Goal: Register for event/course

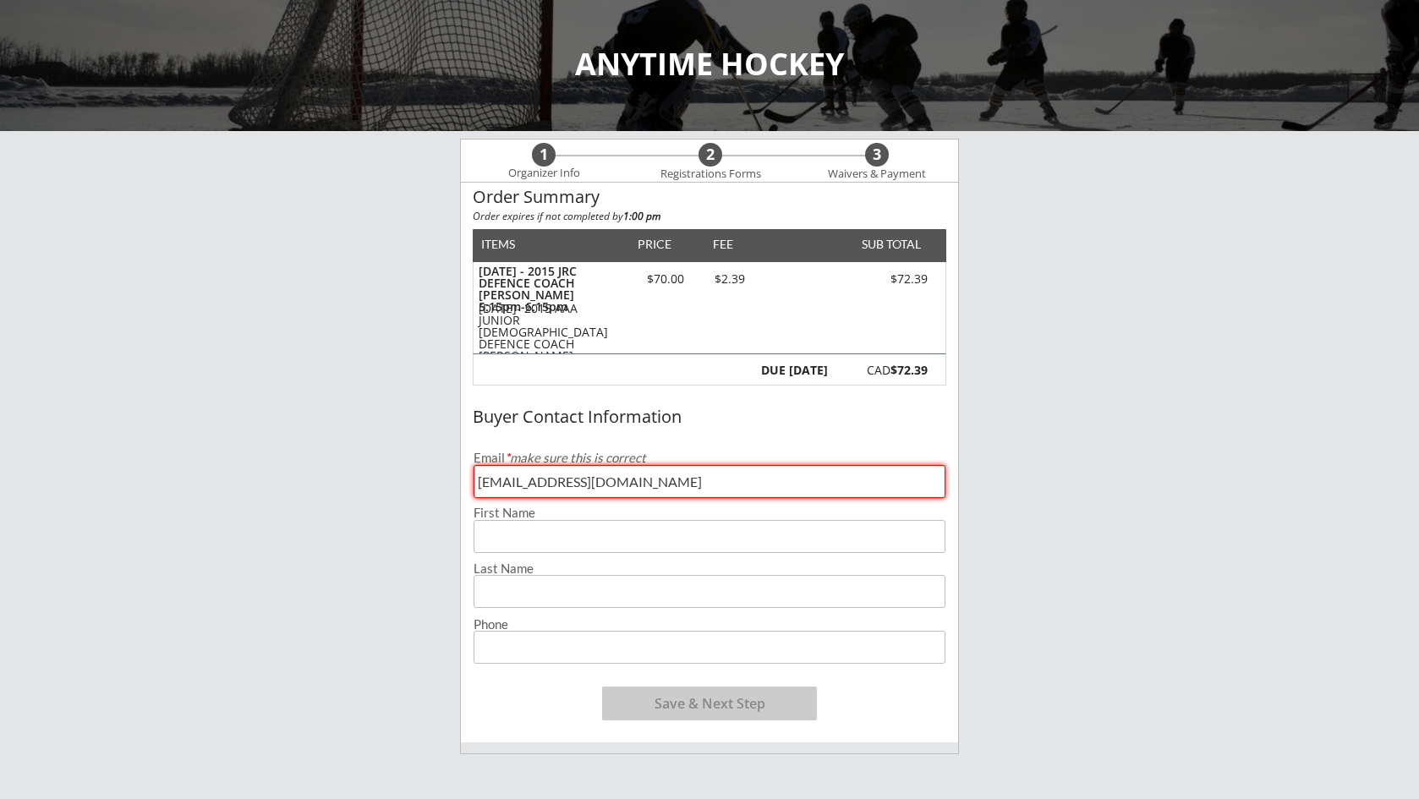
type input "[EMAIL_ADDRESS][DOMAIN_NAME]"
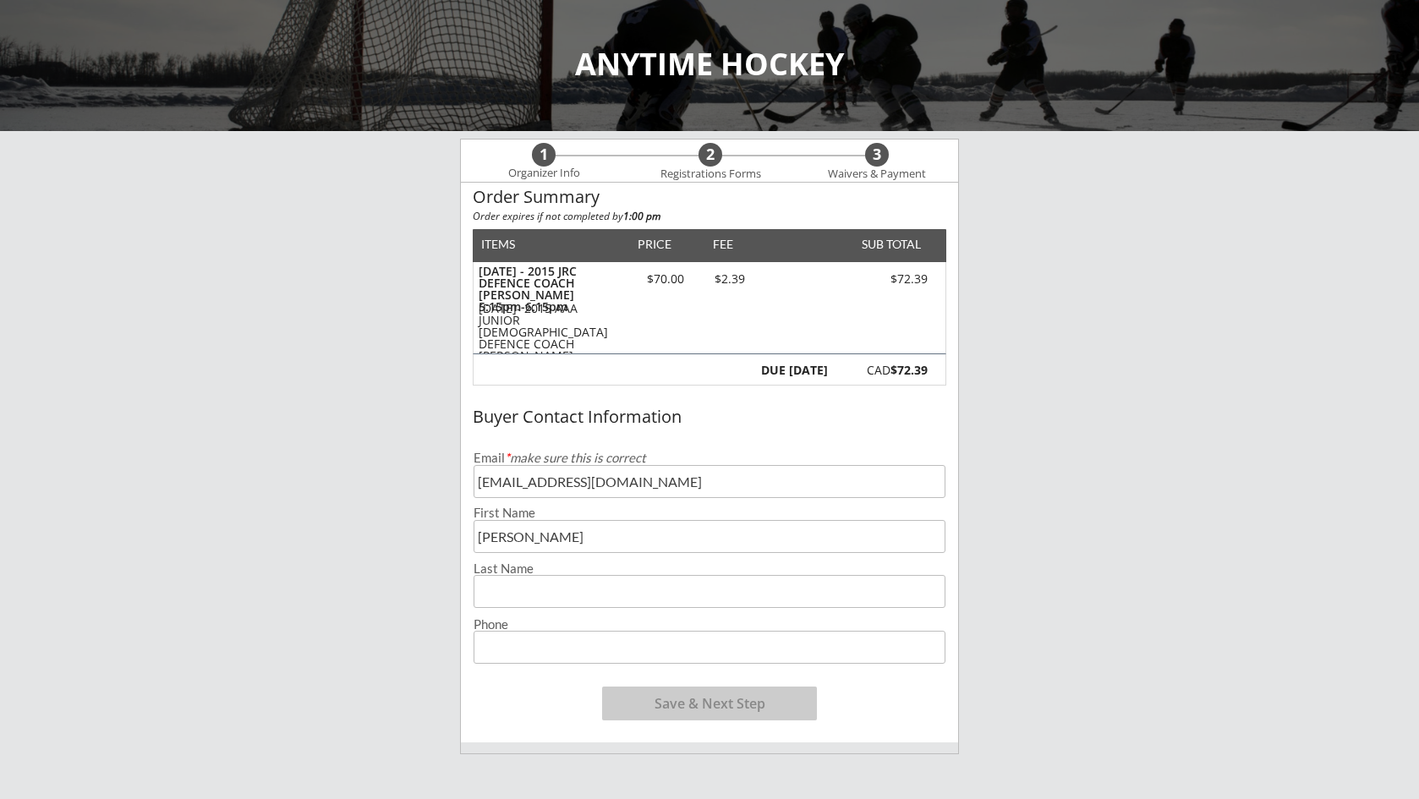
type input "[PERSON_NAME]"
type input "Hooker"
click at [622, 536] on input "input" at bounding box center [710, 536] width 472 height 33
type input "[PERSON_NAME]"
type input "[PHONE_NUMBER]"
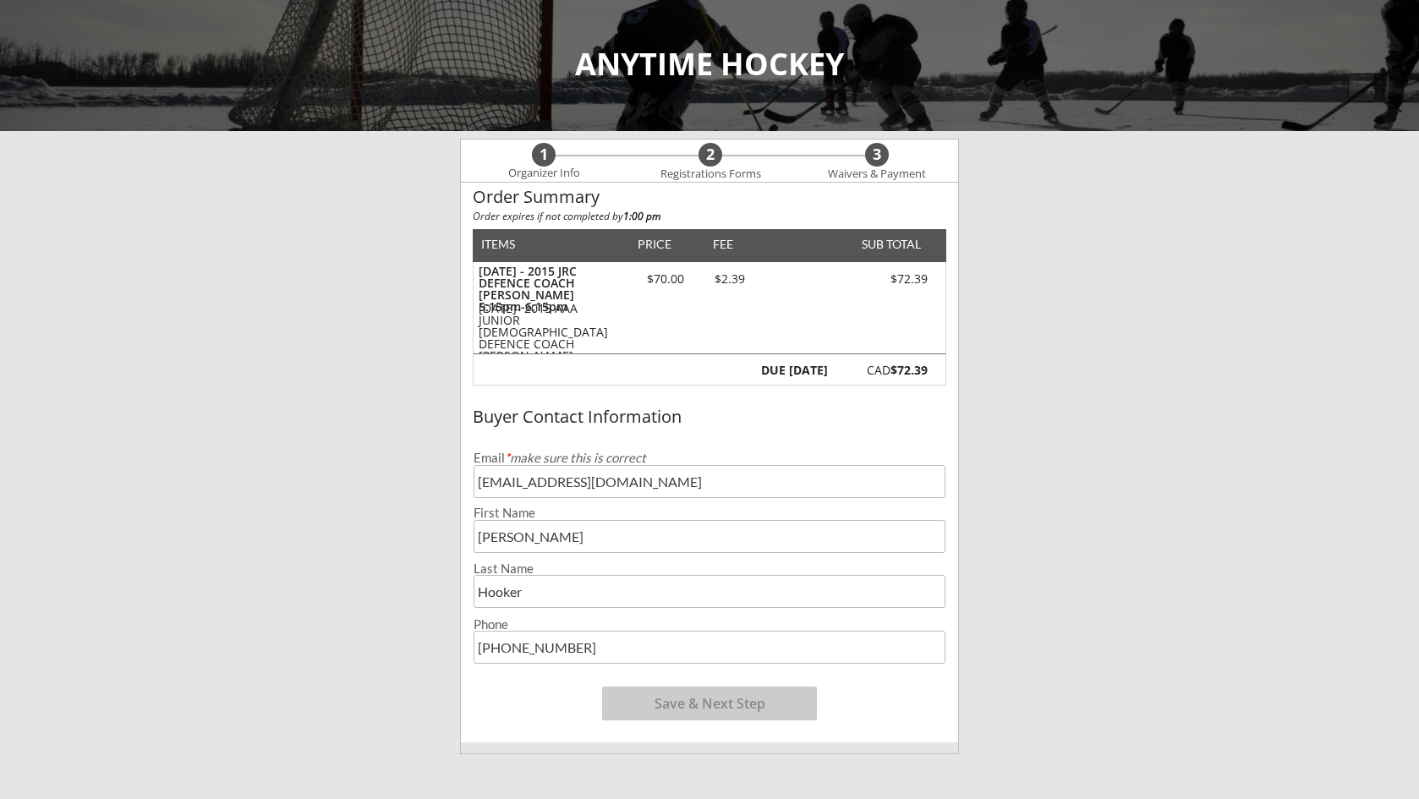
click at [849, 702] on div "Buyer Contact Information Email * make sure this is correct [EMAIL_ADDRESS][DOM…" at bounding box center [709, 570] width 497 height 345
click at [777, 707] on button "Save & Next Step" at bounding box center [709, 704] width 215 height 34
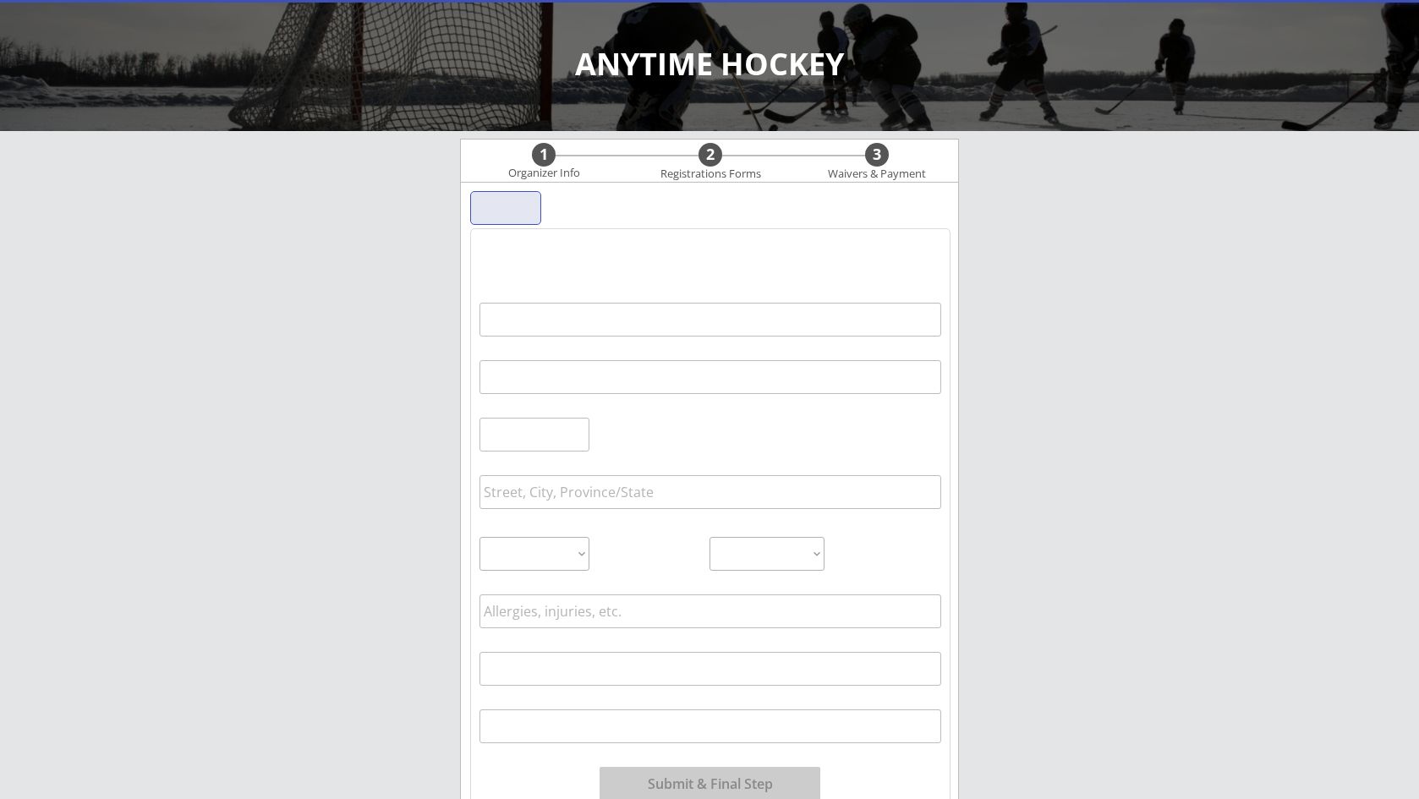
scroll to position [122, 0]
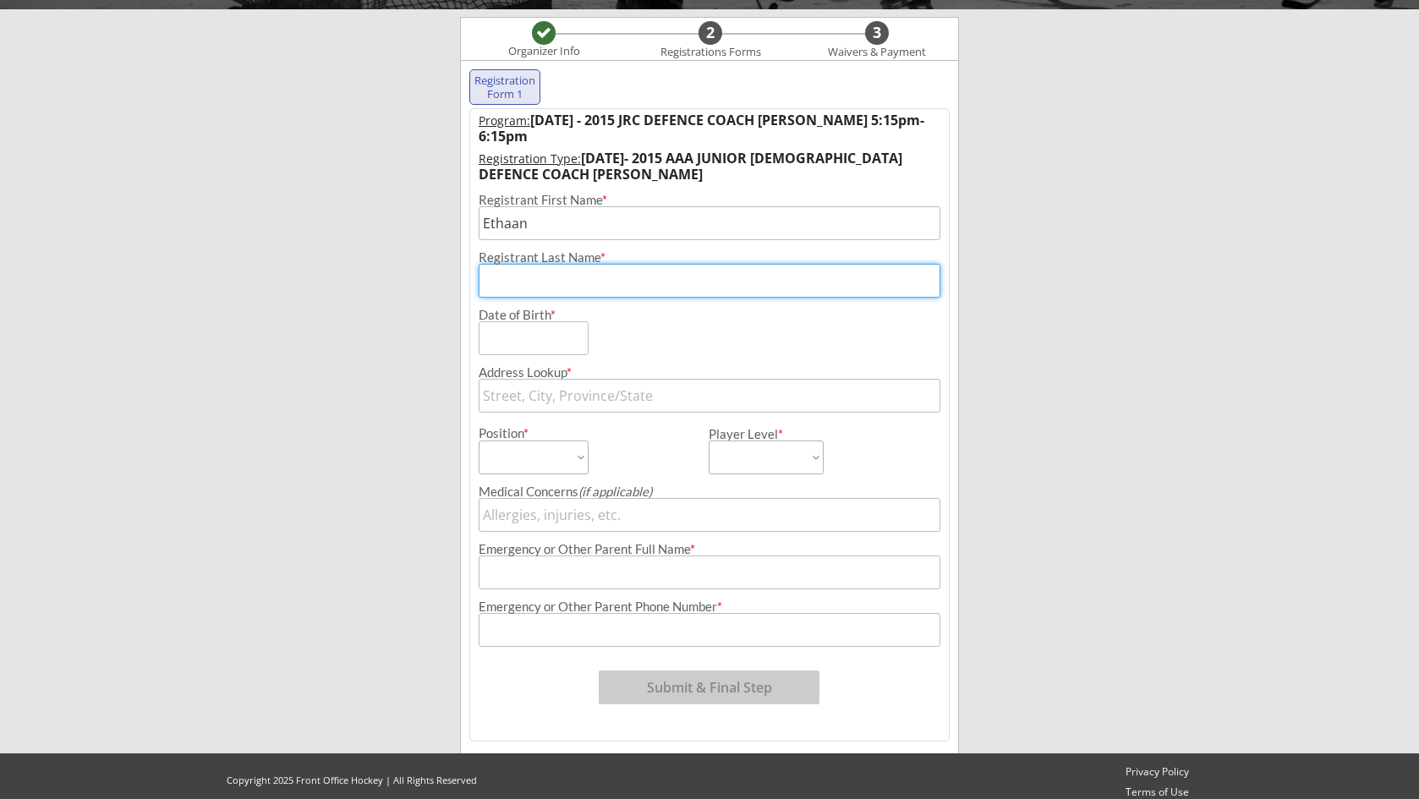
click at [635, 229] on input "input" at bounding box center [710, 223] width 462 height 34
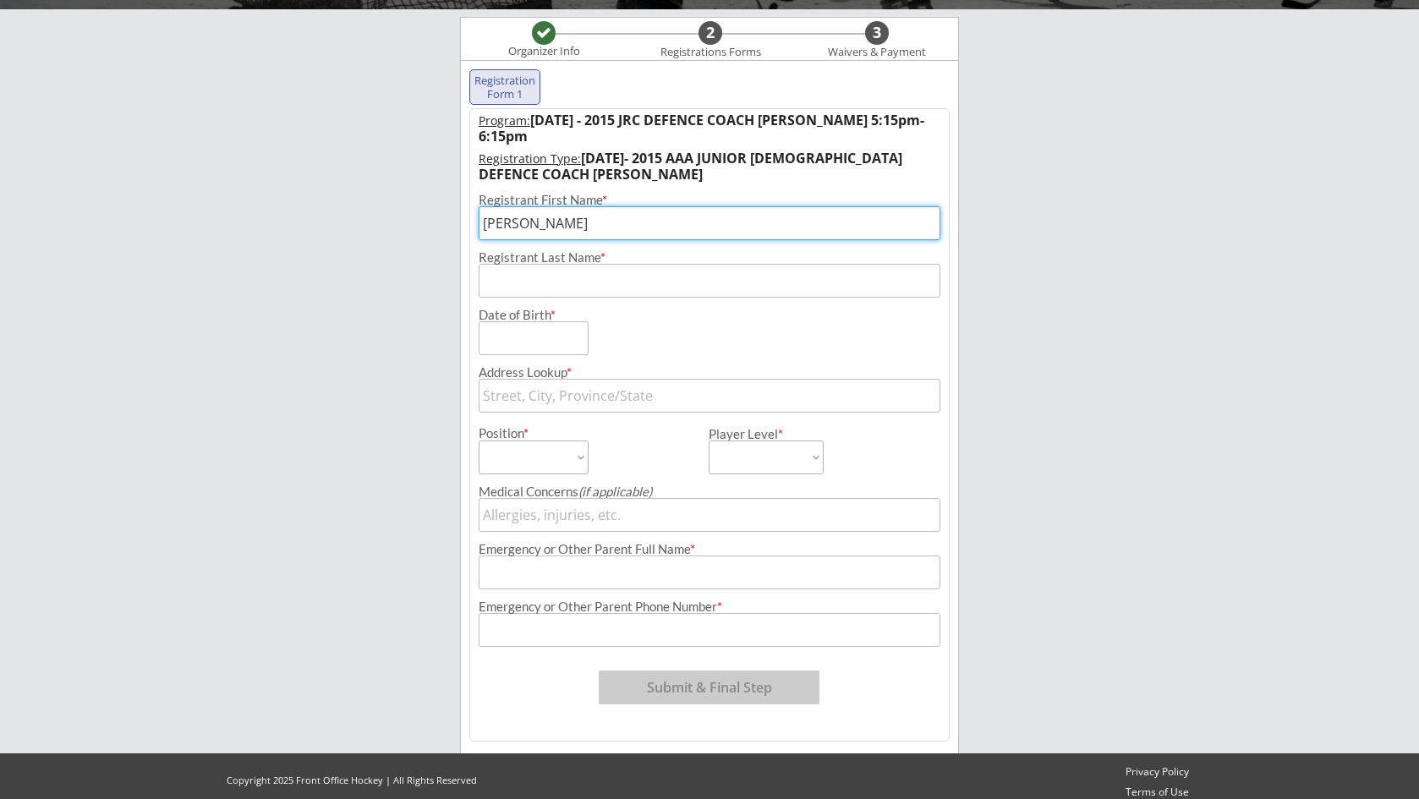
type input "[PERSON_NAME]"
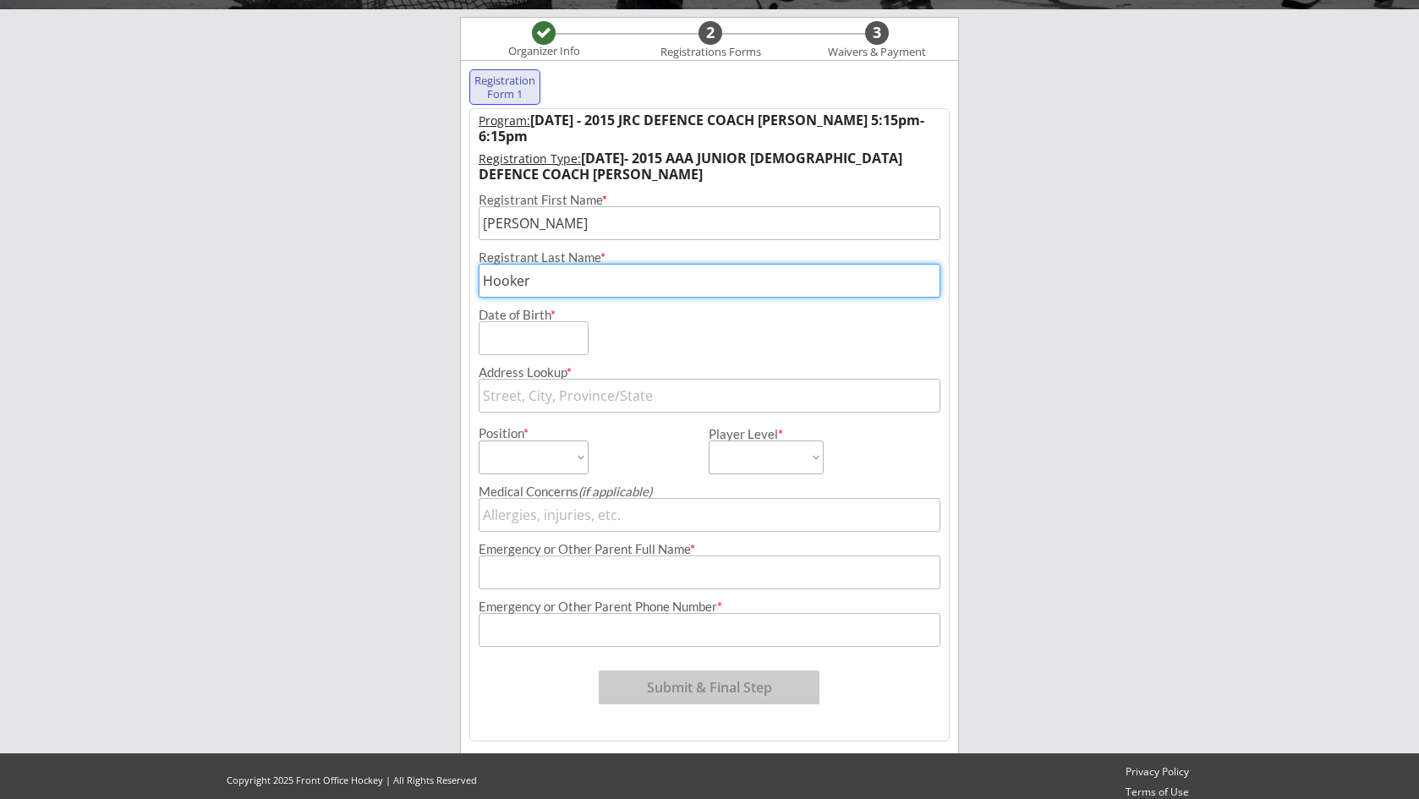
type input "Hooker"
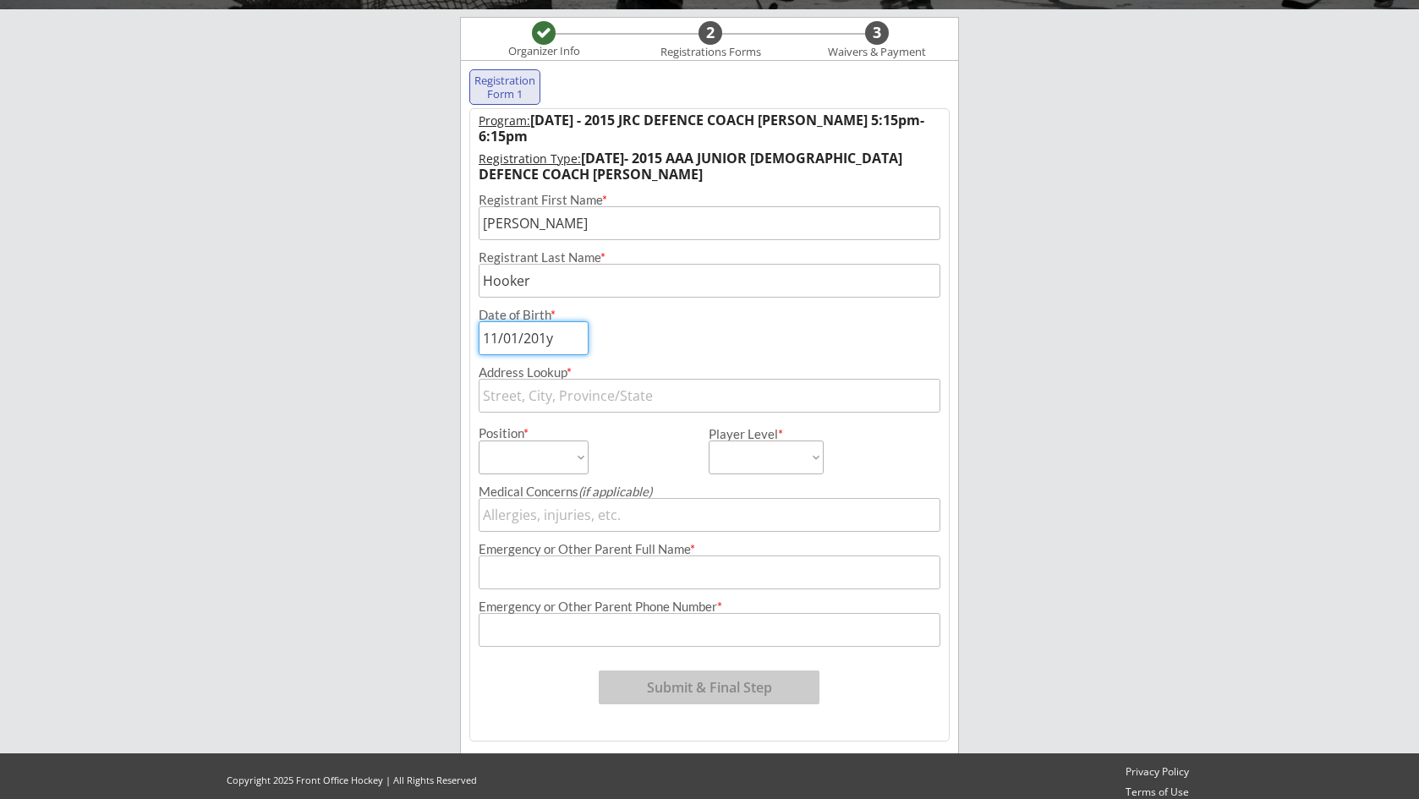
type input "[DATE]"
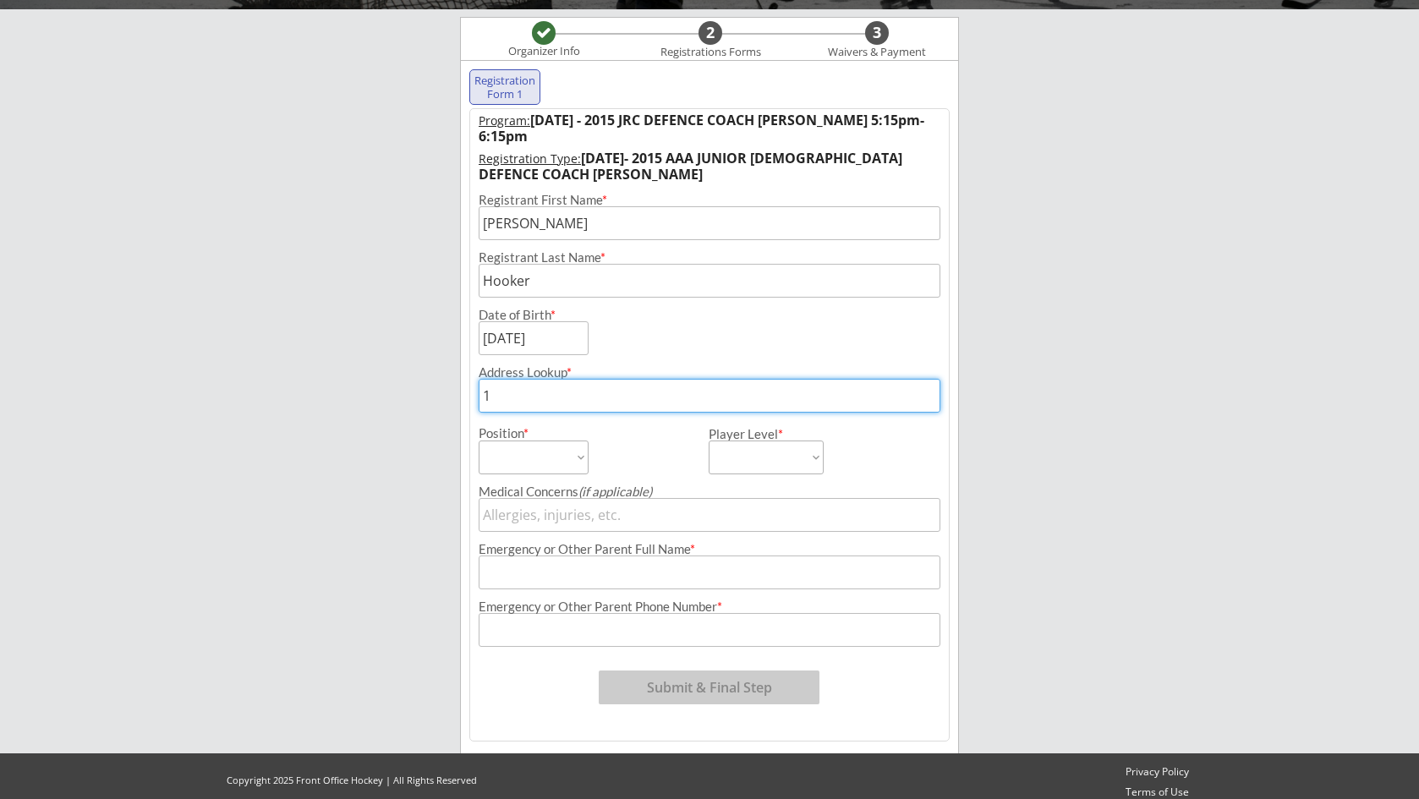
type input "15"
type input "154"
type input "[STREET_ADDRESS]"
type input "1542"
type input "[STREET_ADDRESS]"
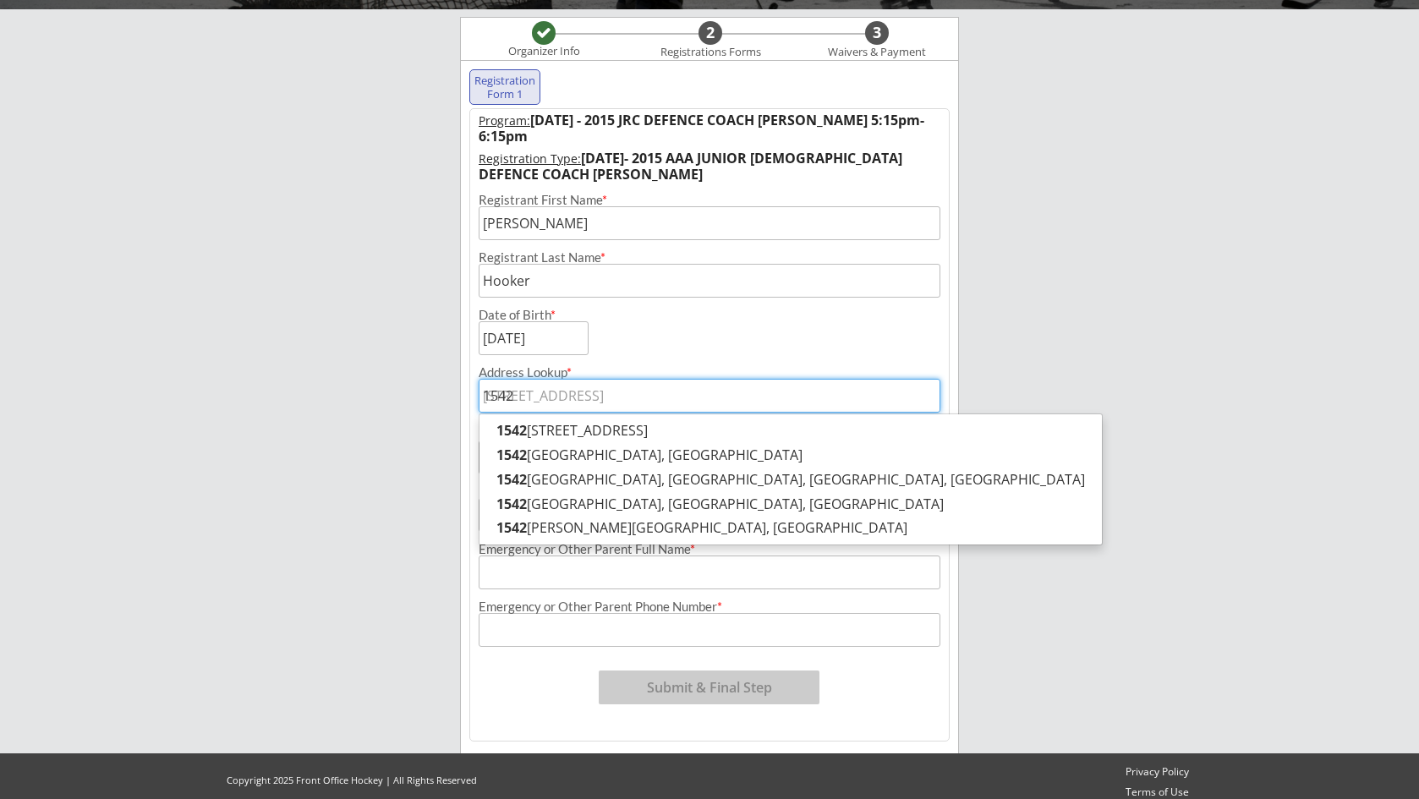
type input "1542"
type input "[STREET_ADDRESS]"
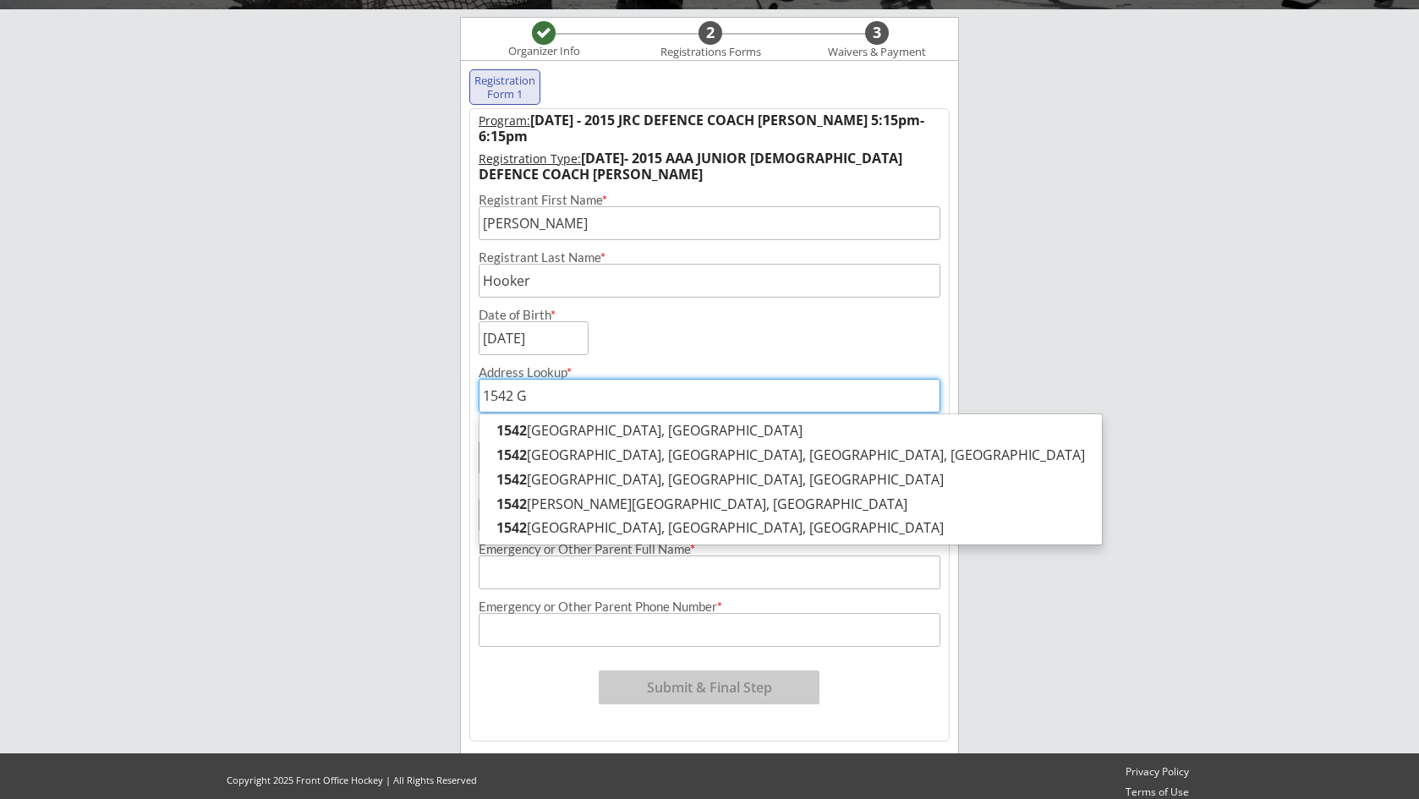
type input "1542 Gl"
type input "[STREET_ADDRESS][PERSON_NAME]"
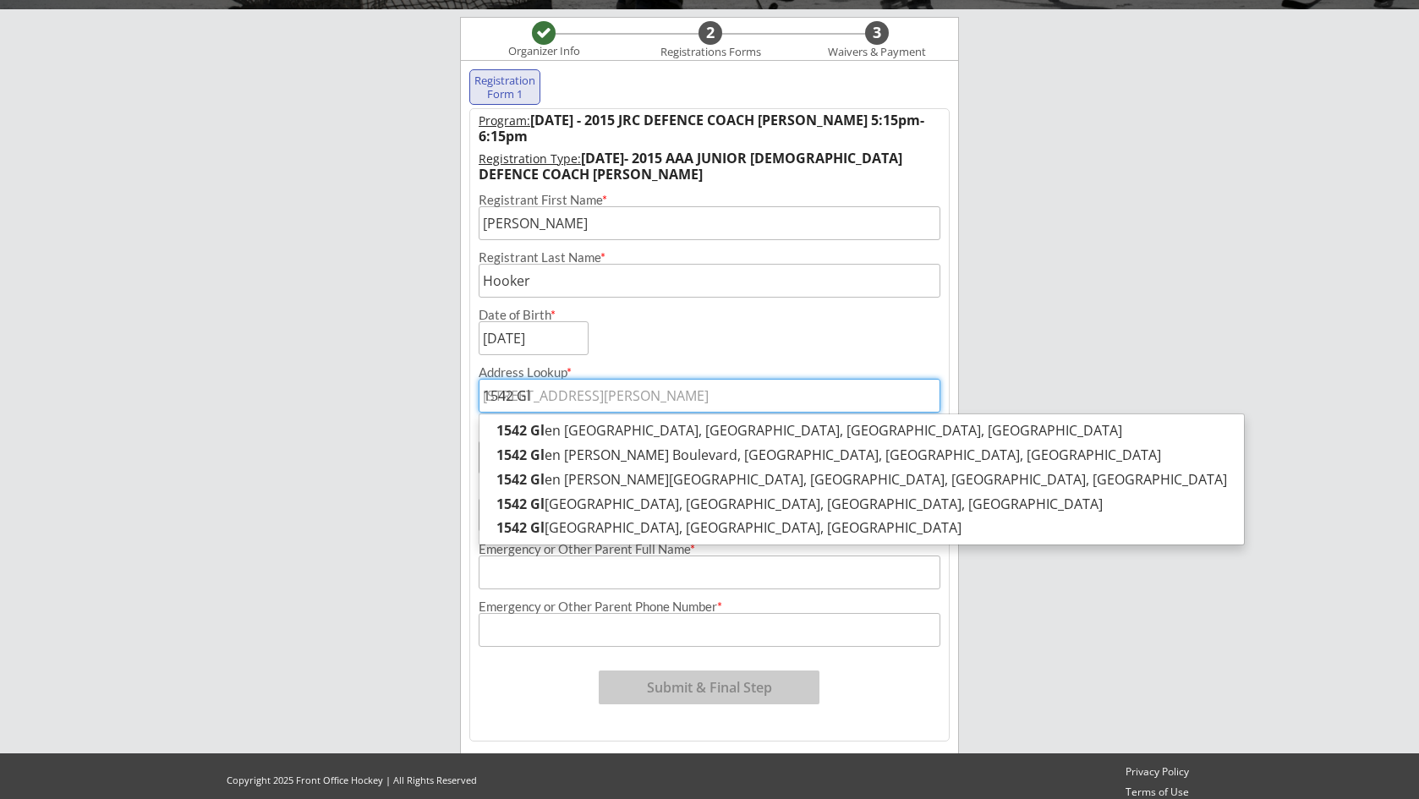
type input "1542 Gle"
type input "[STREET_ADDRESS][PERSON_NAME]"
type input "1542 [PERSON_NAME]"
type input "[STREET_ADDRESS][PERSON_NAME]"
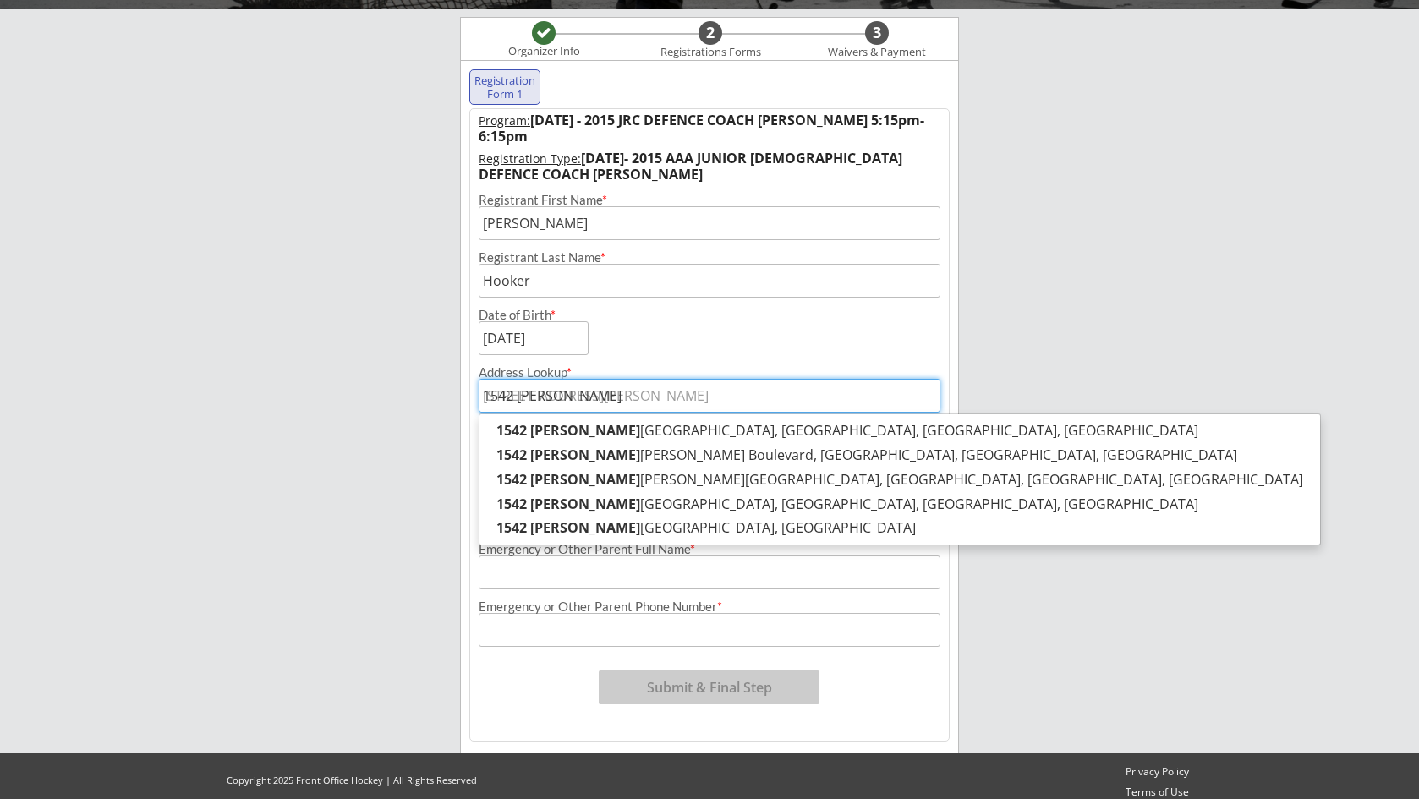
type input "1542 [GEOGRAPHIC_DATA]"
type input "[DEMOGRAPHIC_DATA][STREET_ADDRESS]"
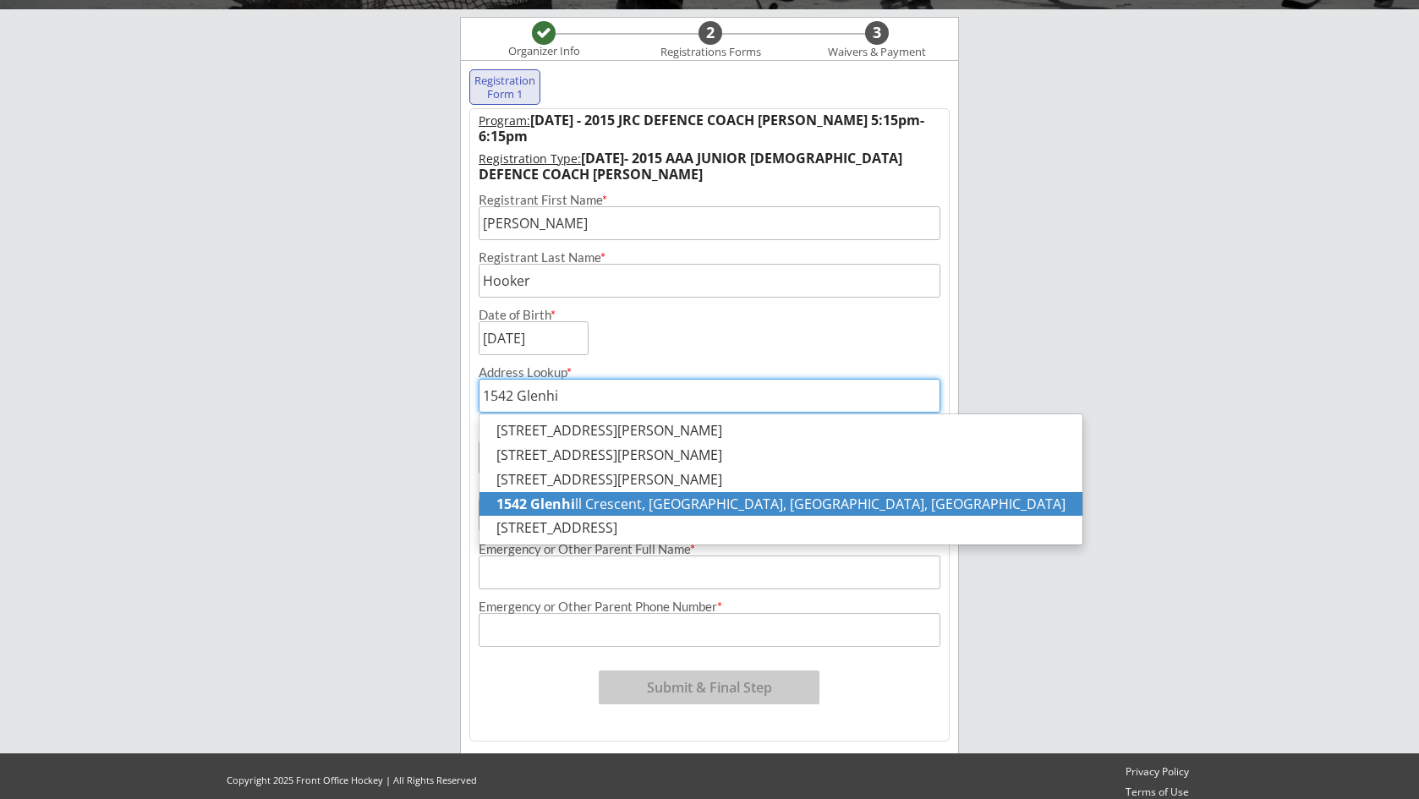
click at [584, 496] on p "[STREET_ADDRESS]" at bounding box center [781, 504] width 603 height 25
type input "[STREET_ADDRESS]"
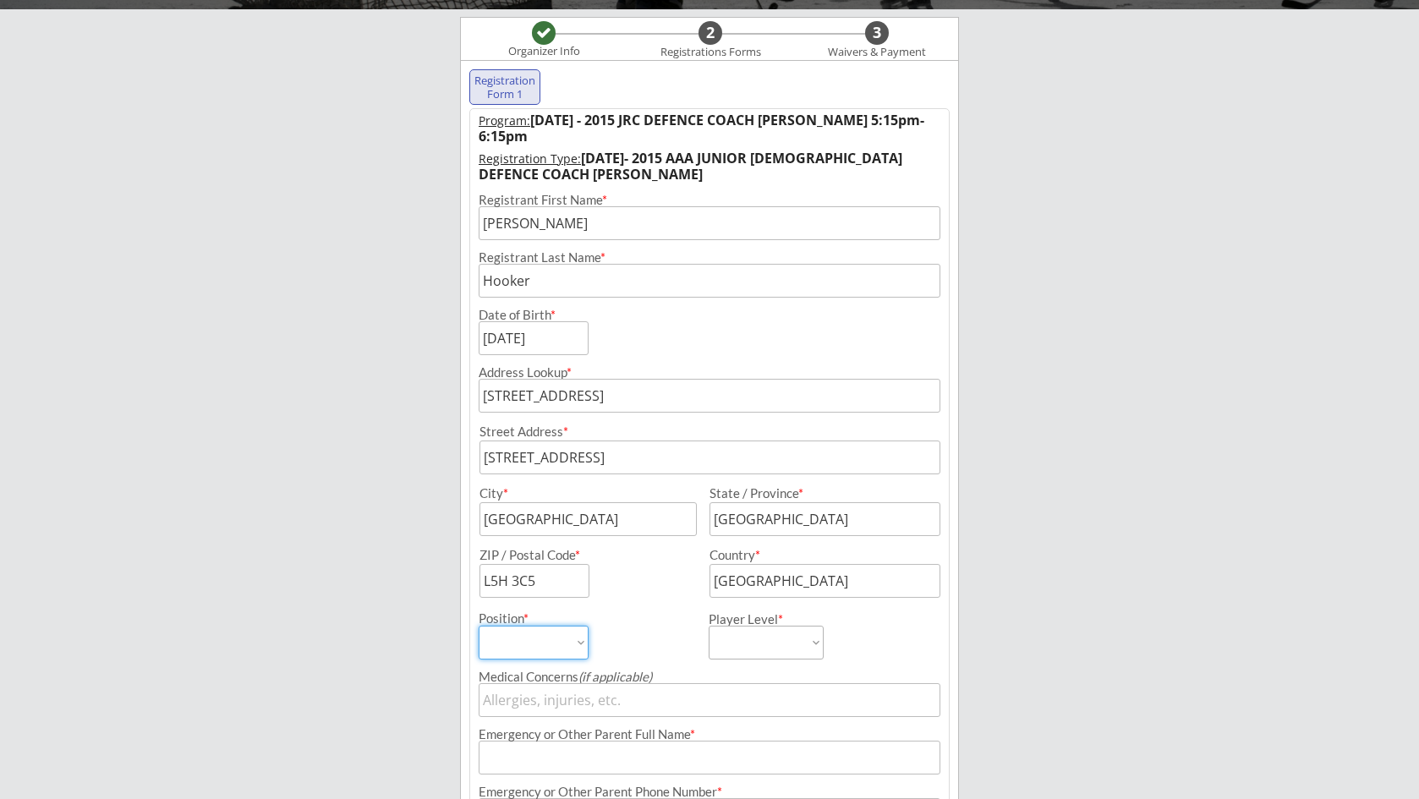
select select ""Defense""
click at [799, 642] on select "Level of Hockey Played HOUSE LEAGUE A AA AAA" at bounding box center [766, 643] width 115 height 34
select select ""AA""
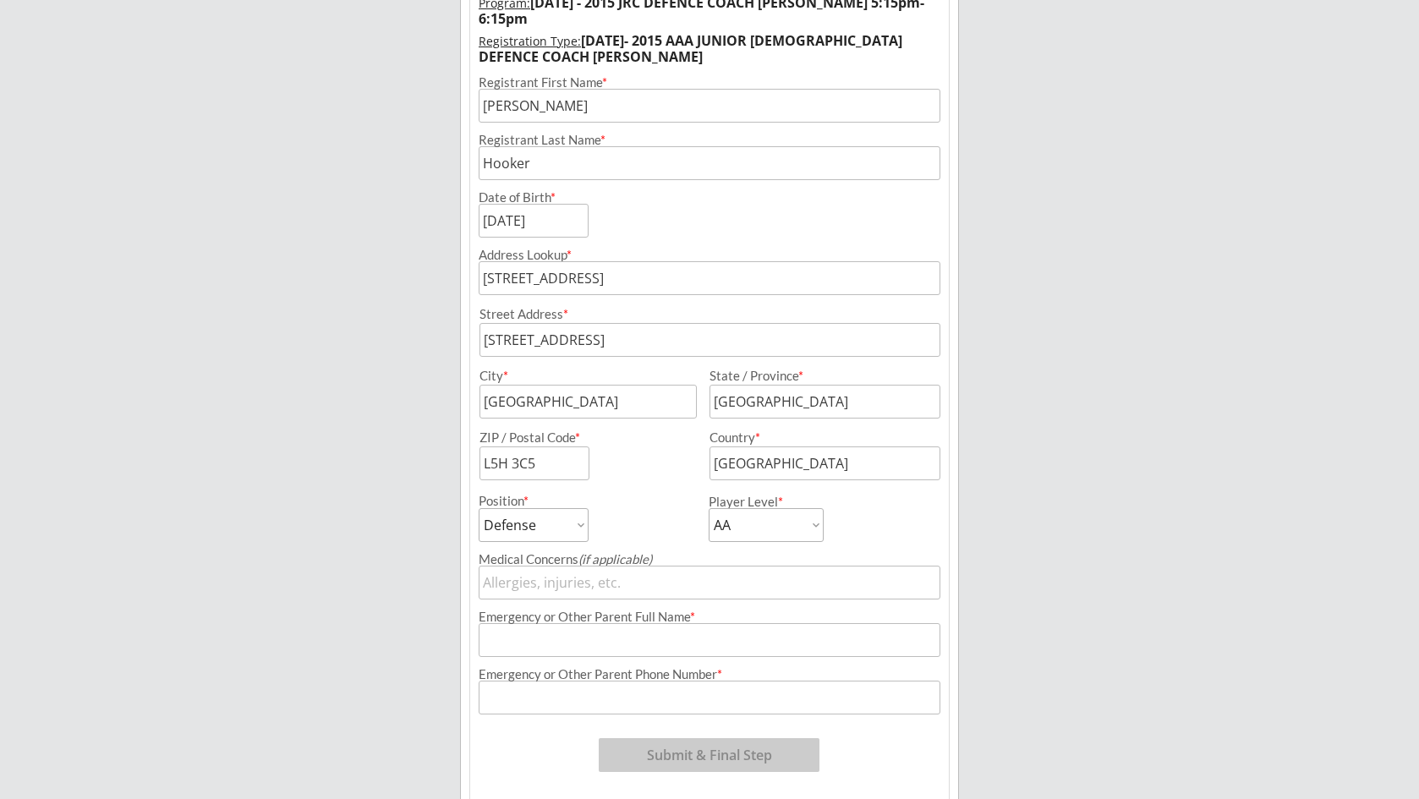
scroll to position [294, 0]
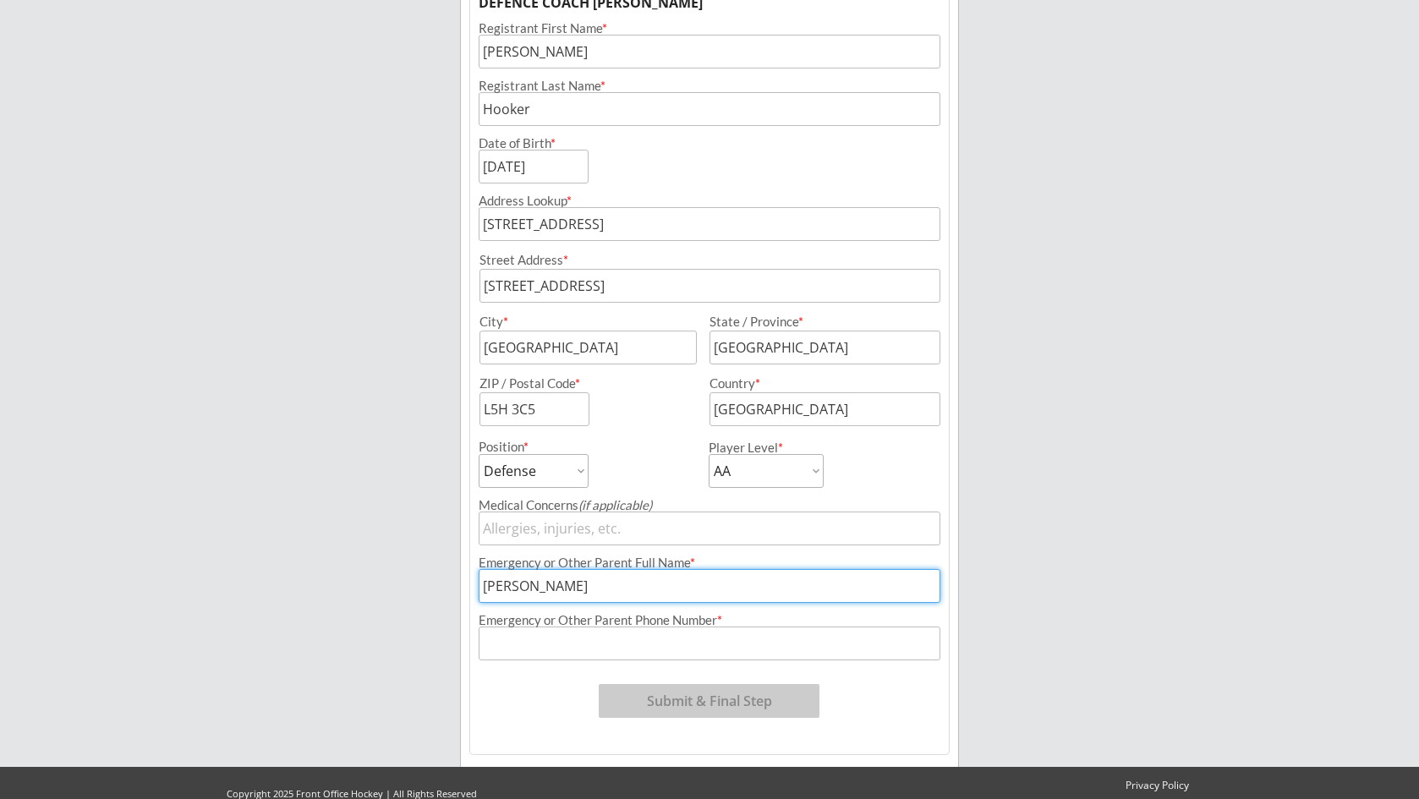
type input "[PERSON_NAME]"
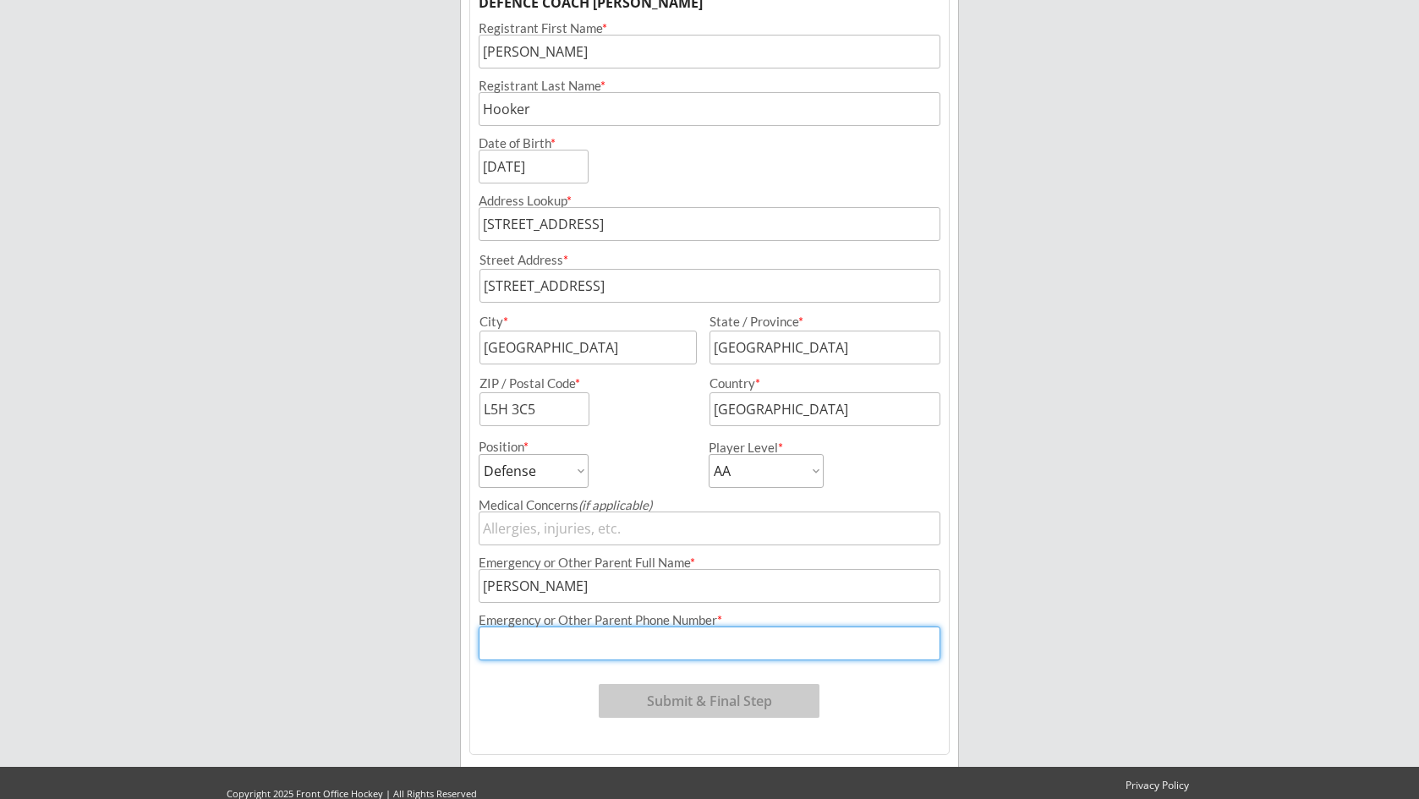
click at [694, 586] on input "input" at bounding box center [710, 586] width 462 height 34
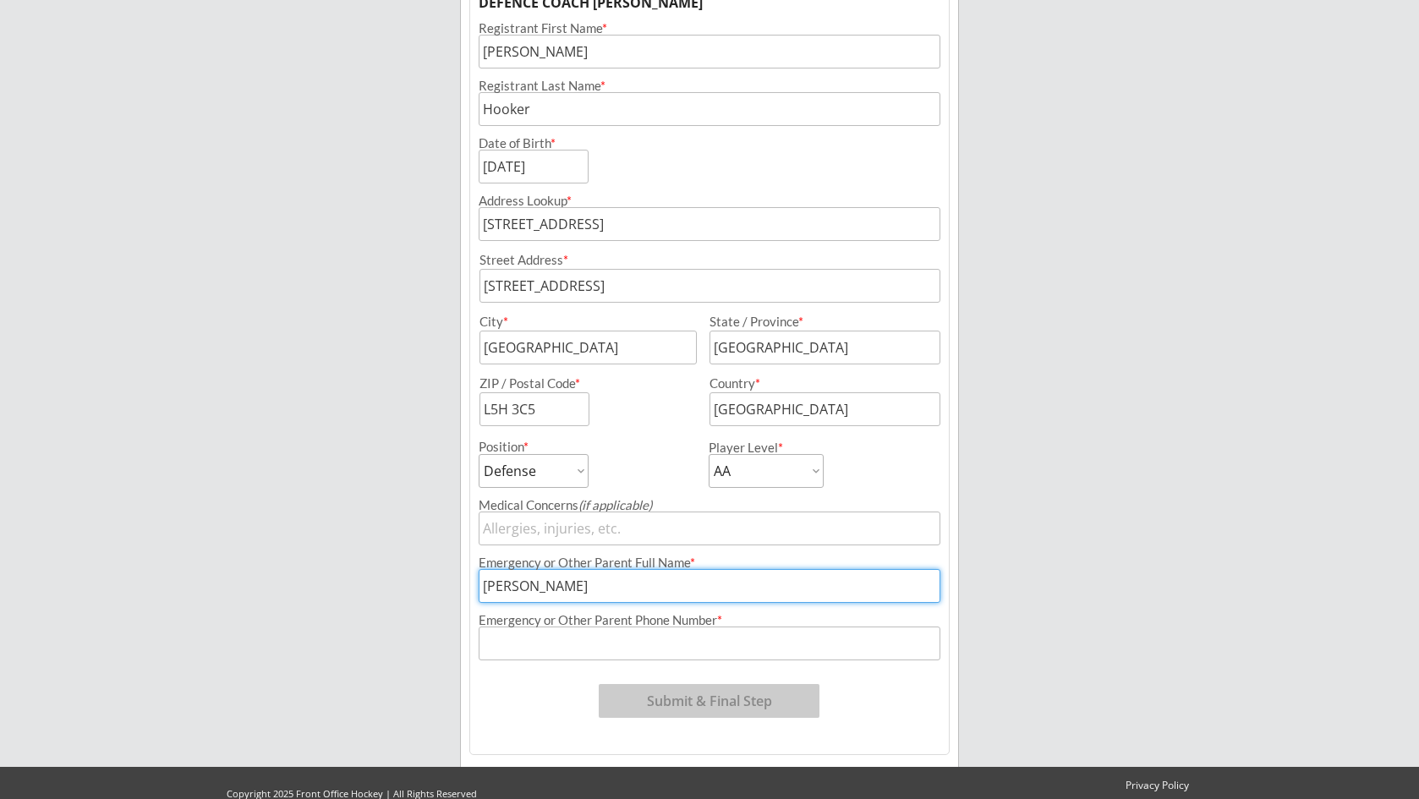
type input "[PERSON_NAME]"
click at [677, 621] on div "Emergency or Other Parent Phone Number *" at bounding box center [710, 620] width 462 height 13
click at [630, 638] on input "input" at bounding box center [710, 644] width 462 height 34
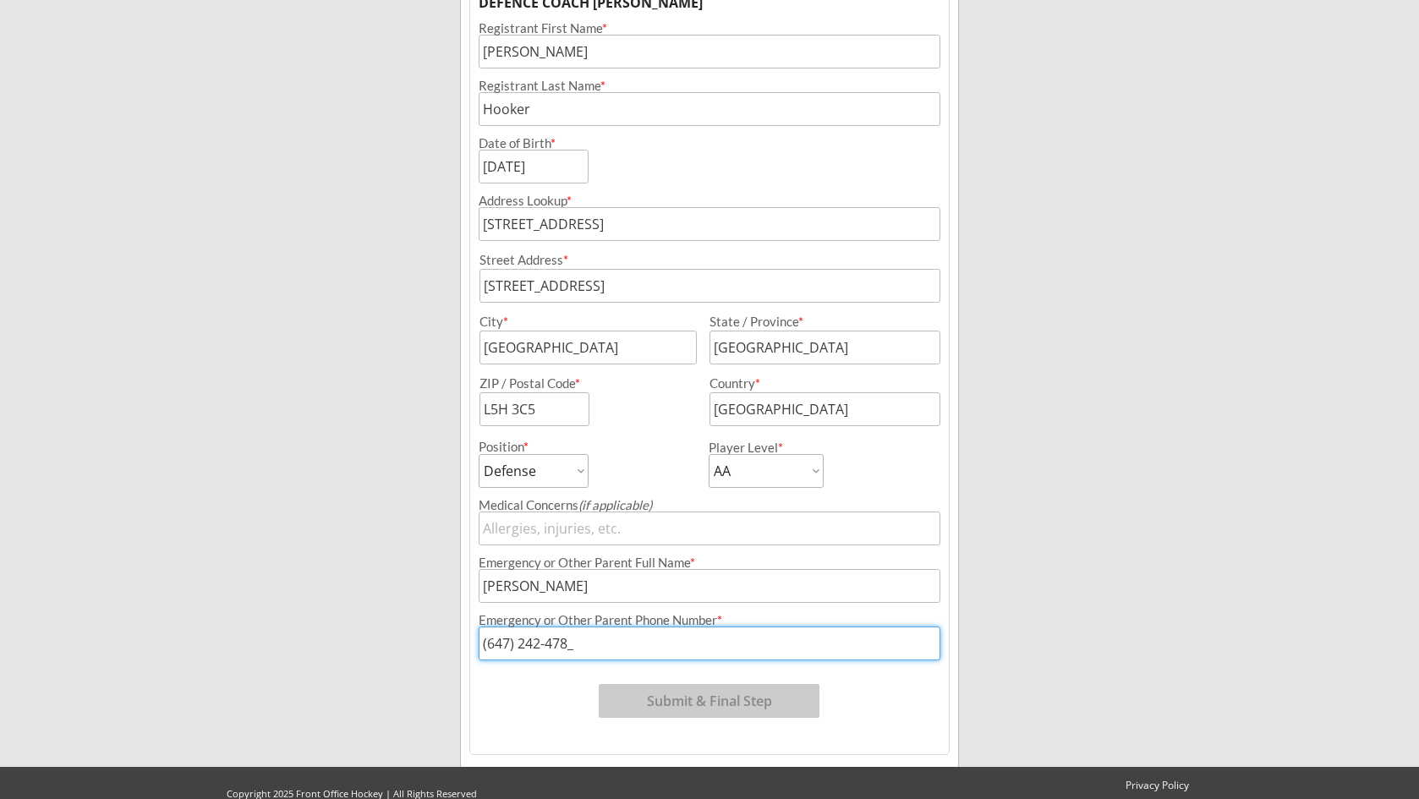
type input "[PHONE_NUMBER]"
click at [886, 725] on div "Program: [DATE] - 2015 JRC DEFENCE COACH [PERSON_NAME] 5:15pm-6:15pm Registrati…" at bounding box center [709, 346] width 480 height 819
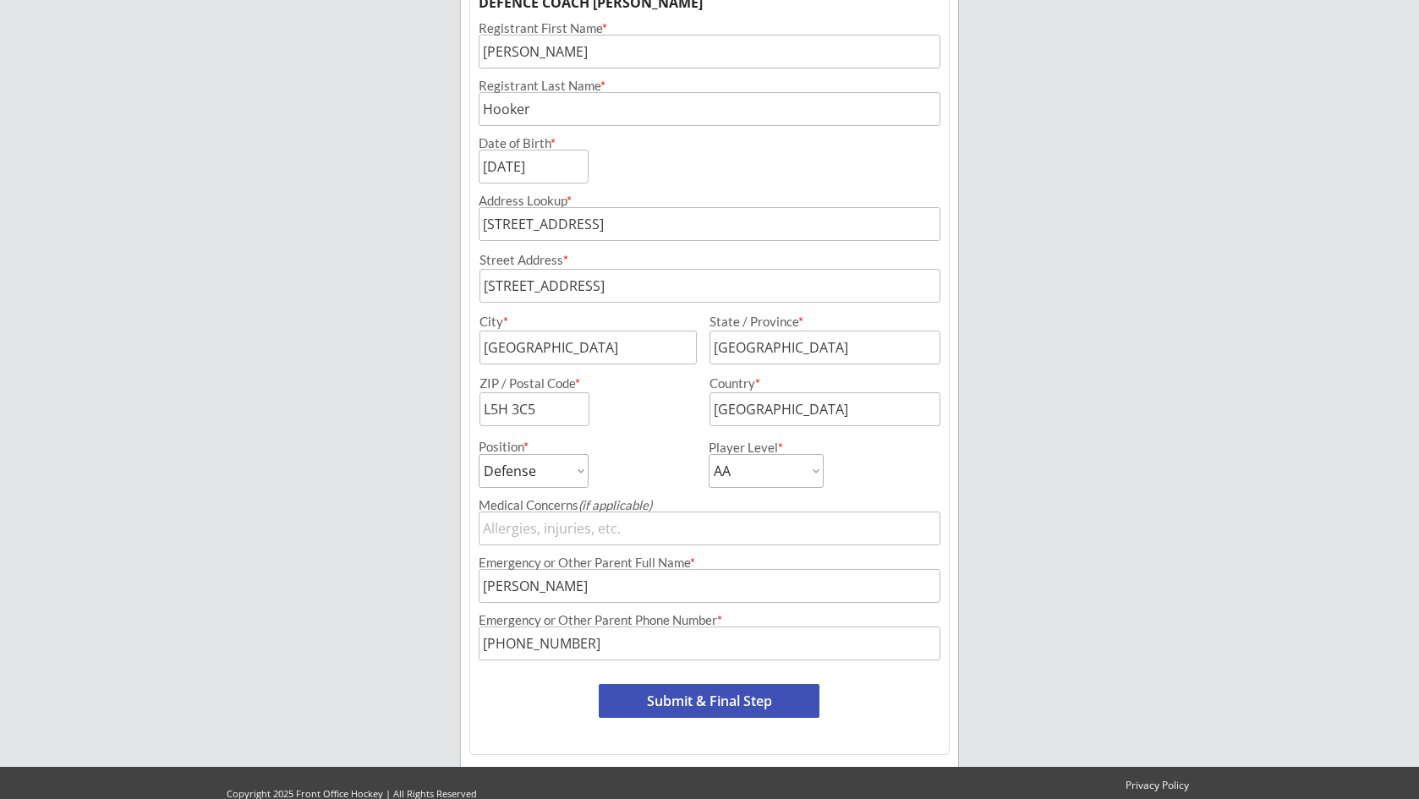
click at [783, 718] on div "Program: [DATE] - 2015 JRC DEFENCE COACH [PERSON_NAME] 5:15pm-6:15pm Registrati…" at bounding box center [709, 346] width 480 height 819
click at [756, 693] on button "Submit & Final Step" at bounding box center [709, 701] width 221 height 34
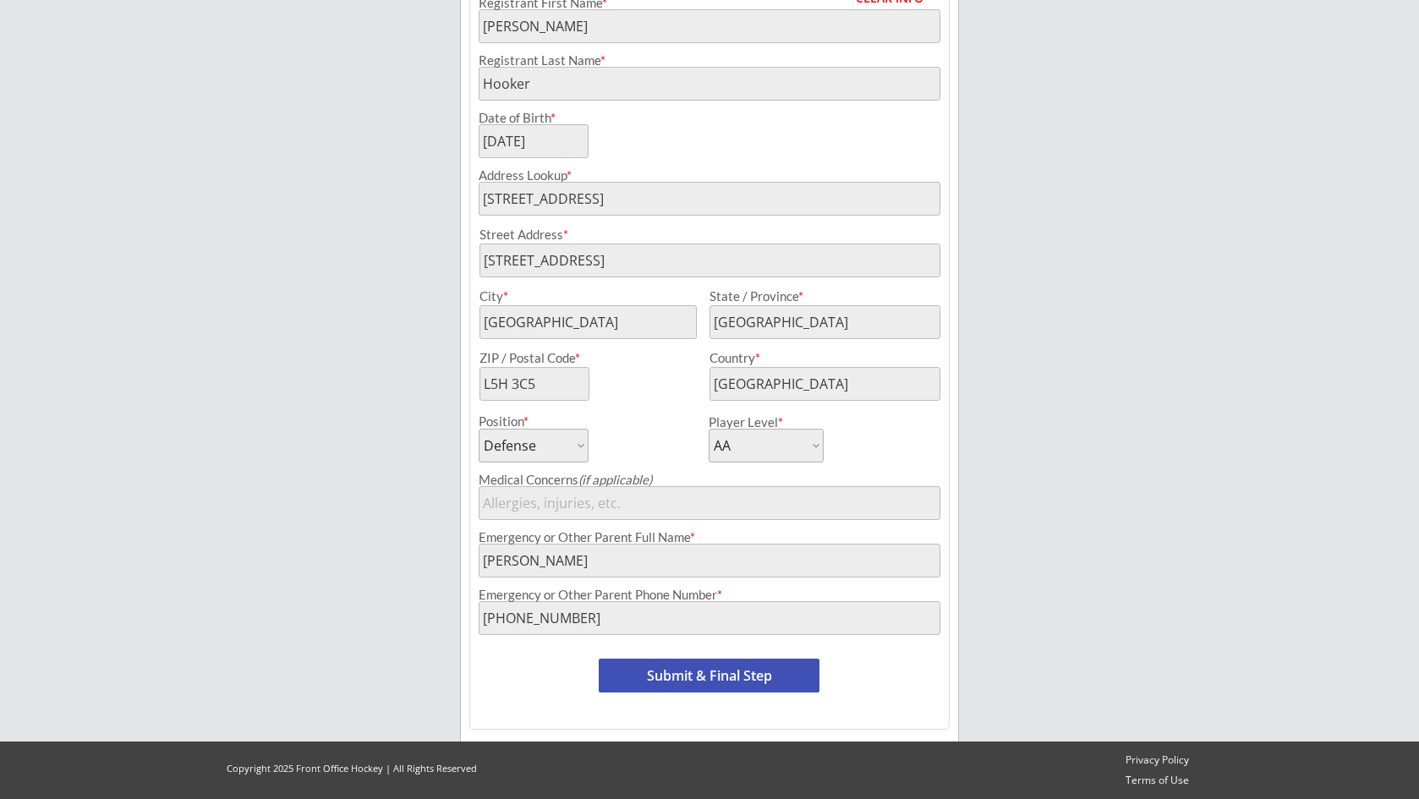
scroll to position [319, 0]
click at [743, 670] on button "Submit & Final Step" at bounding box center [709, 676] width 221 height 34
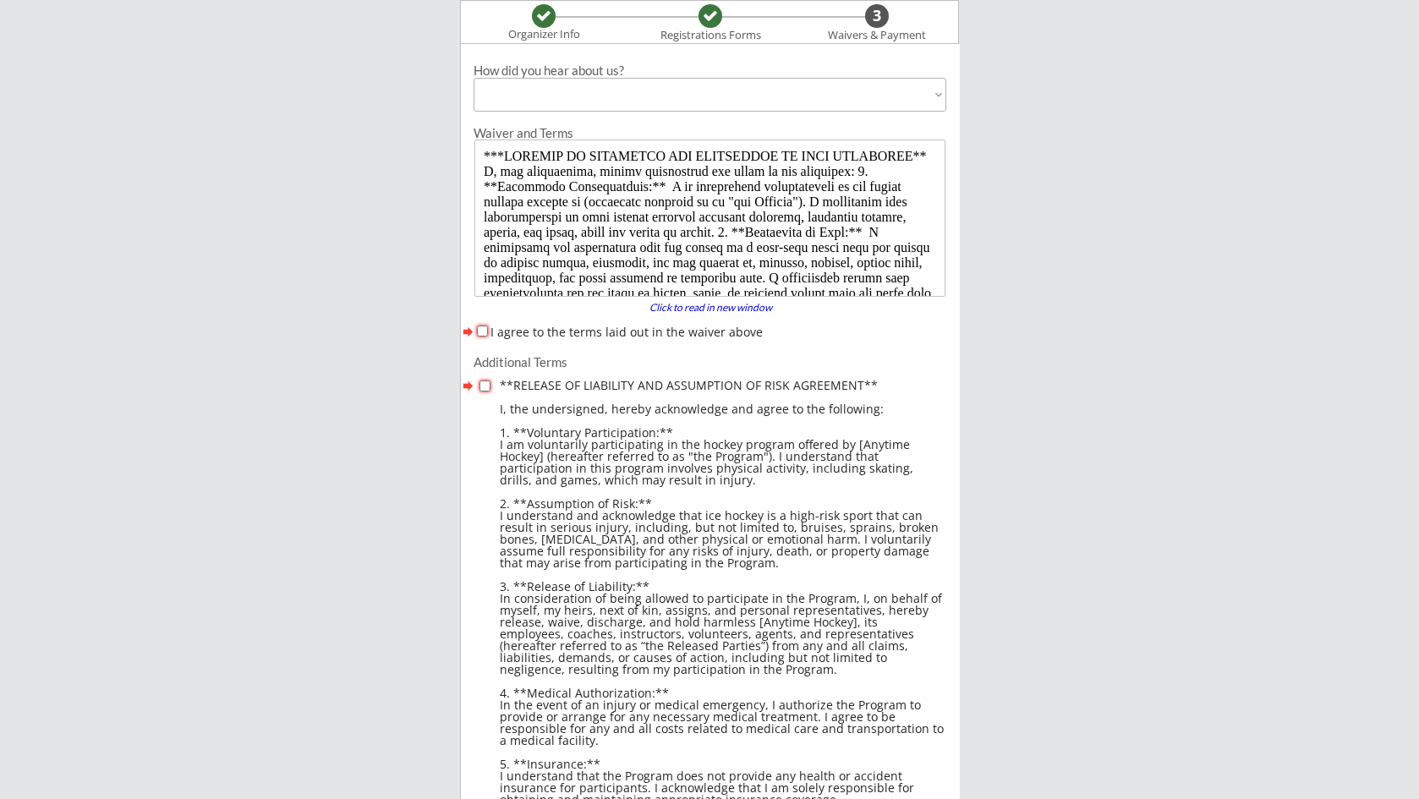
scroll to position [0, 0]
click at [482, 332] on input "I agree to the terms laid out in the waiver above" at bounding box center [482, 331] width 11 height 11
checkbox input "true"
click at [482, 379] on div at bounding box center [487, 390] width 23 height 24
click at [484, 387] on input "checkbox" at bounding box center [485, 386] width 11 height 11
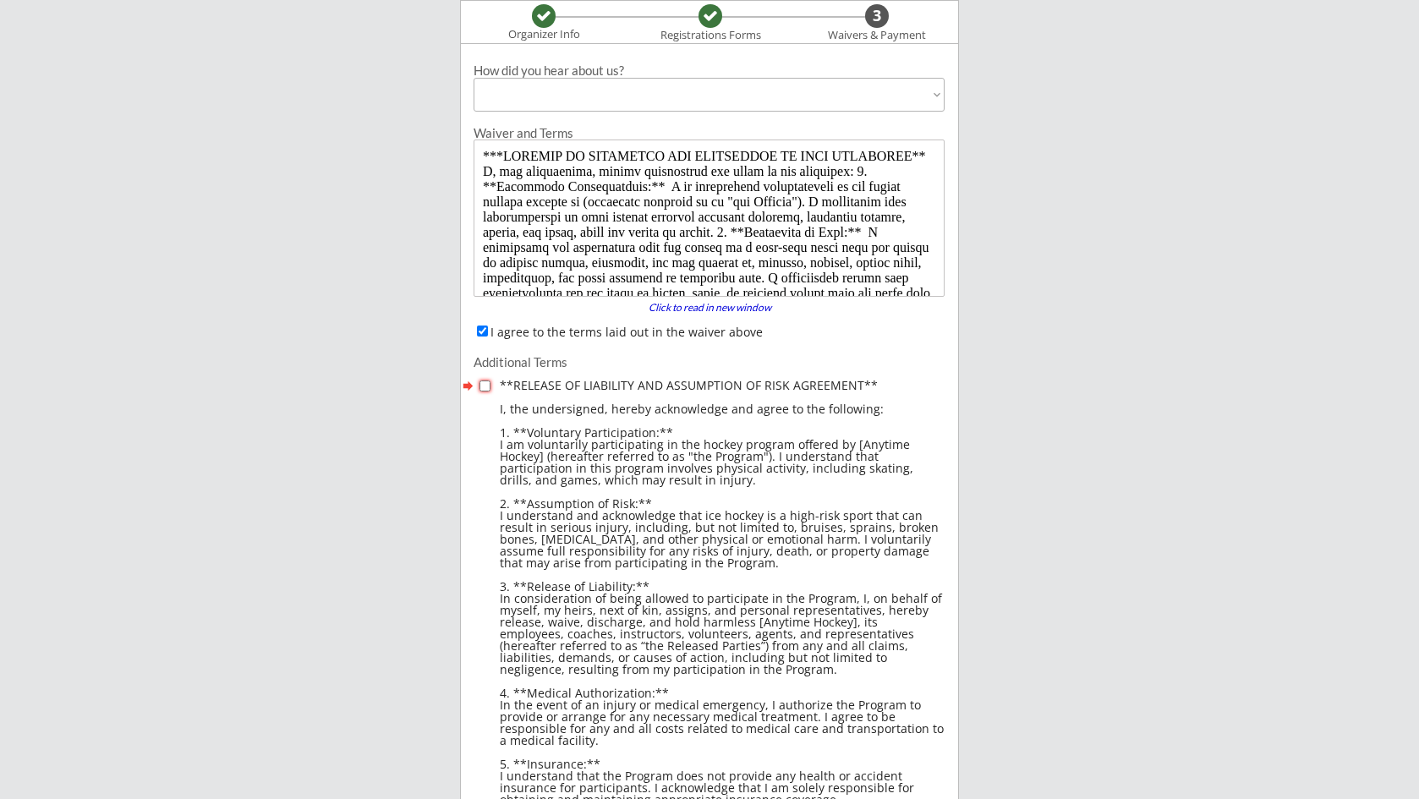
checkbox input "true"
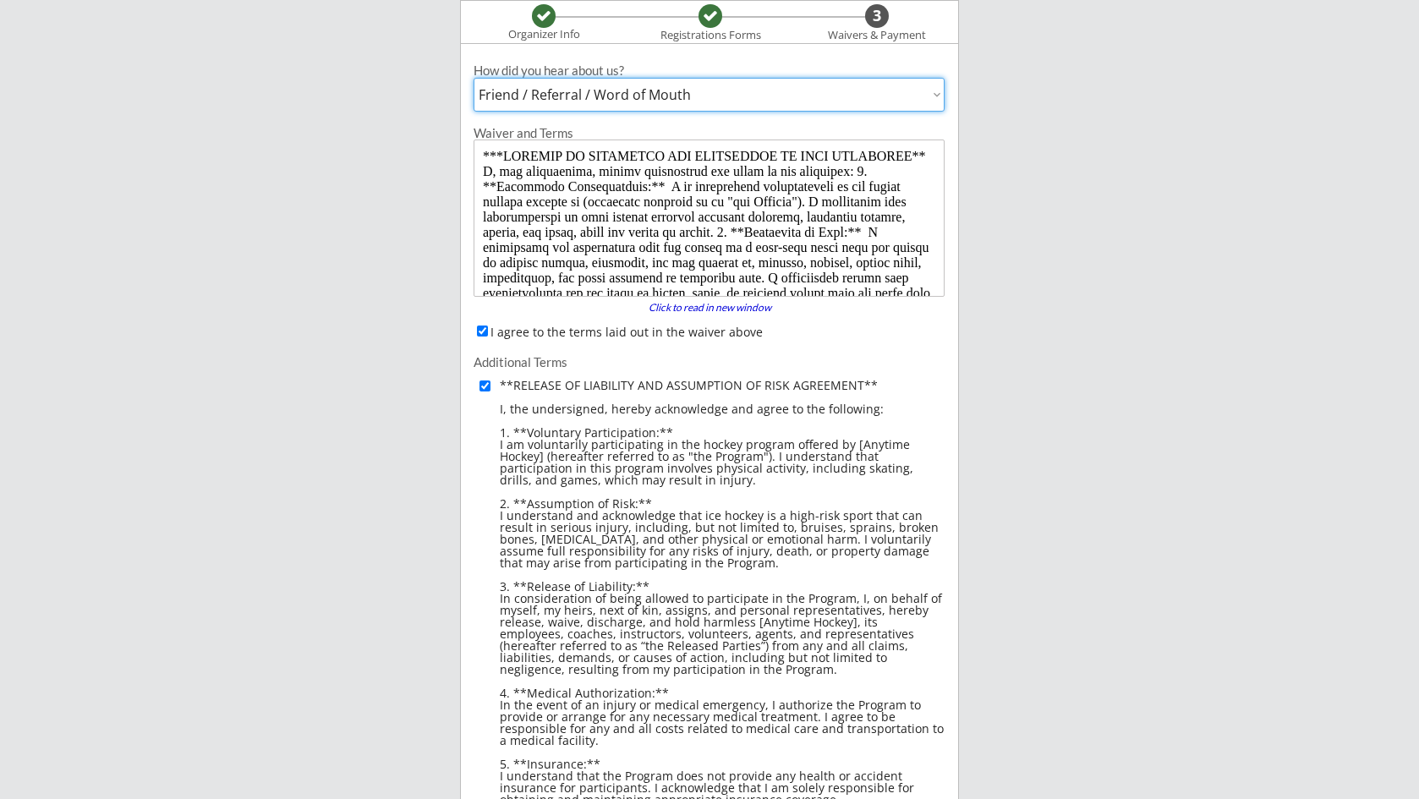
click at [655, 104] on select "Past Participant Friend / Referral / Word of Mouth Offline Advertisement (broch…" at bounding box center [709, 95] width 471 height 34
select select ""Past Participant""
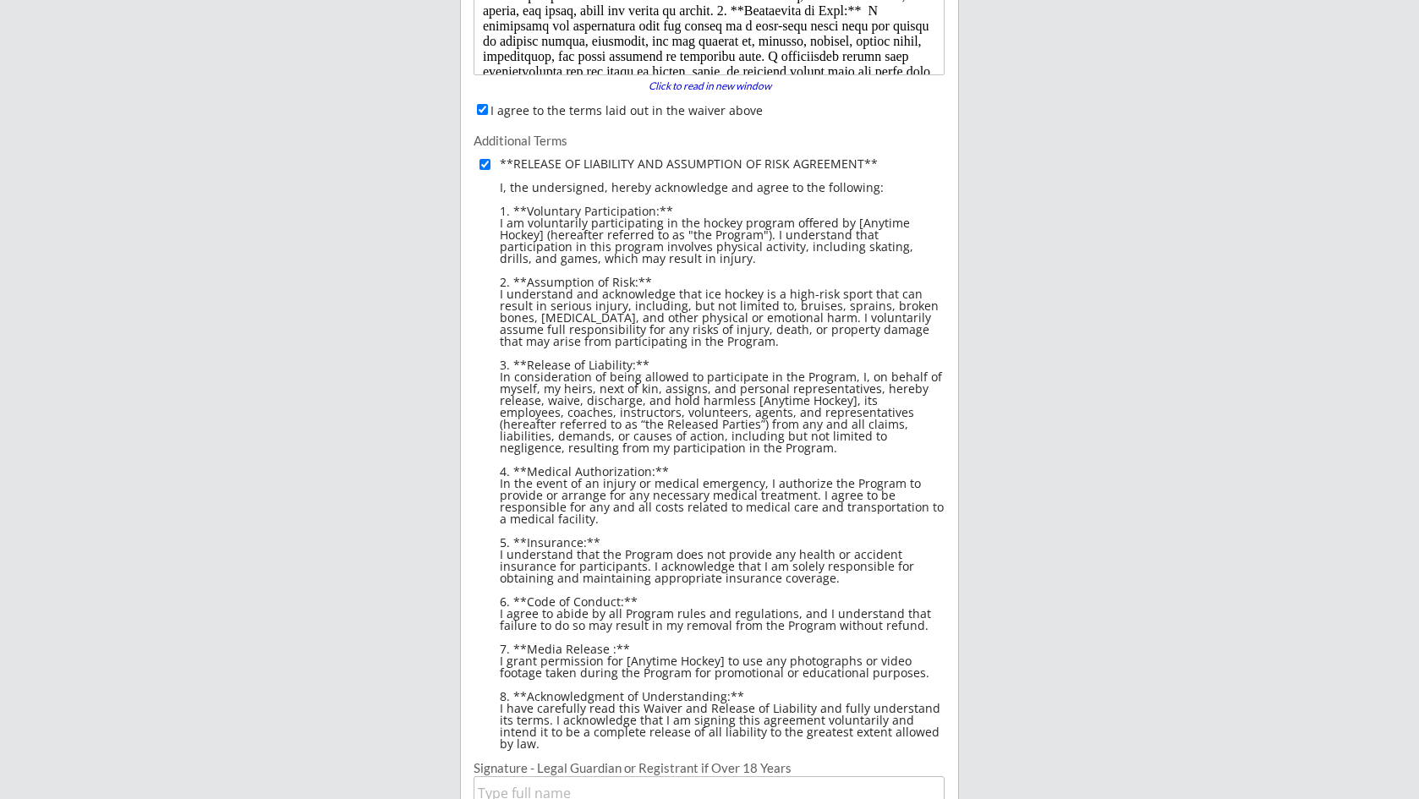
scroll to position [952, 0]
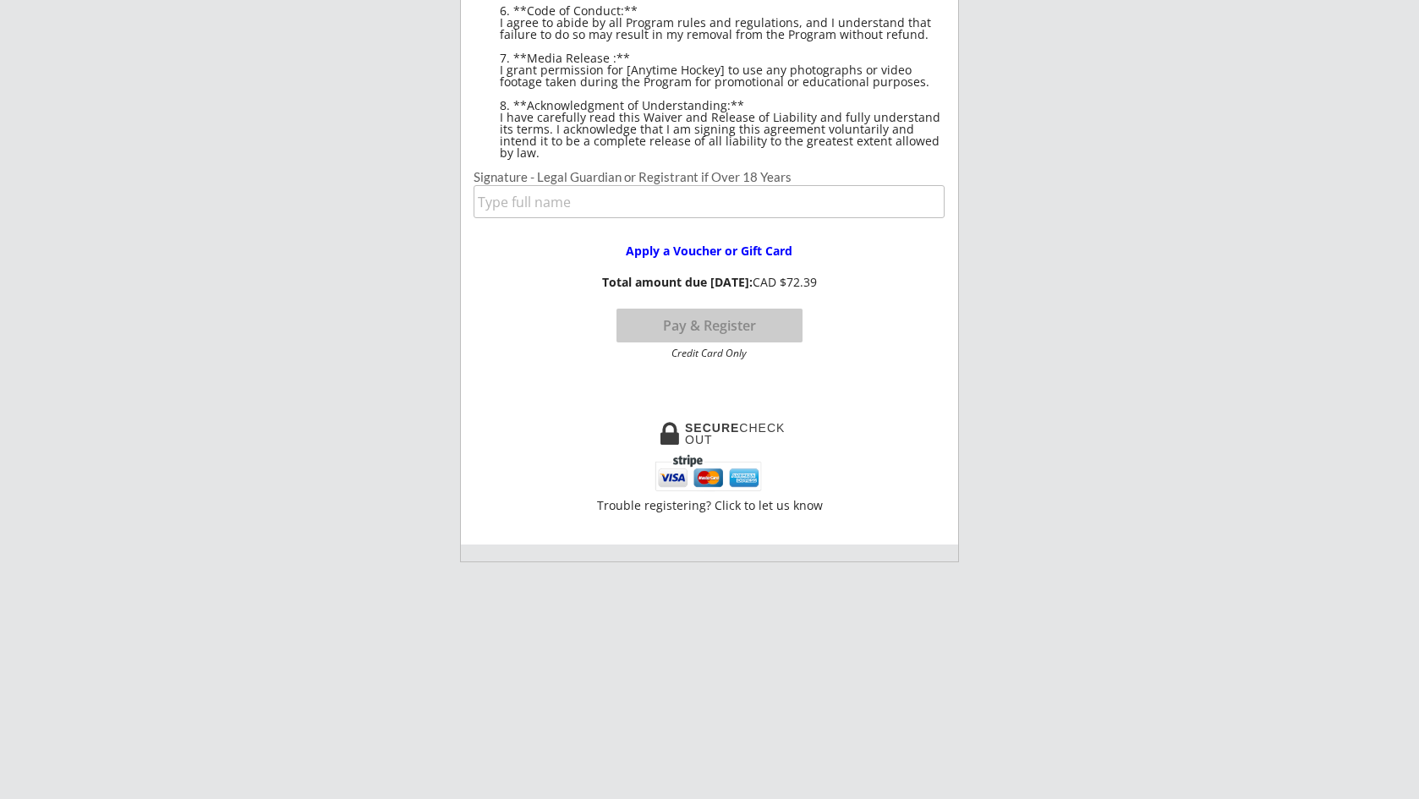
click at [569, 195] on input "input" at bounding box center [709, 201] width 471 height 33
click at [629, 193] on input "input" at bounding box center [709, 201] width 471 height 33
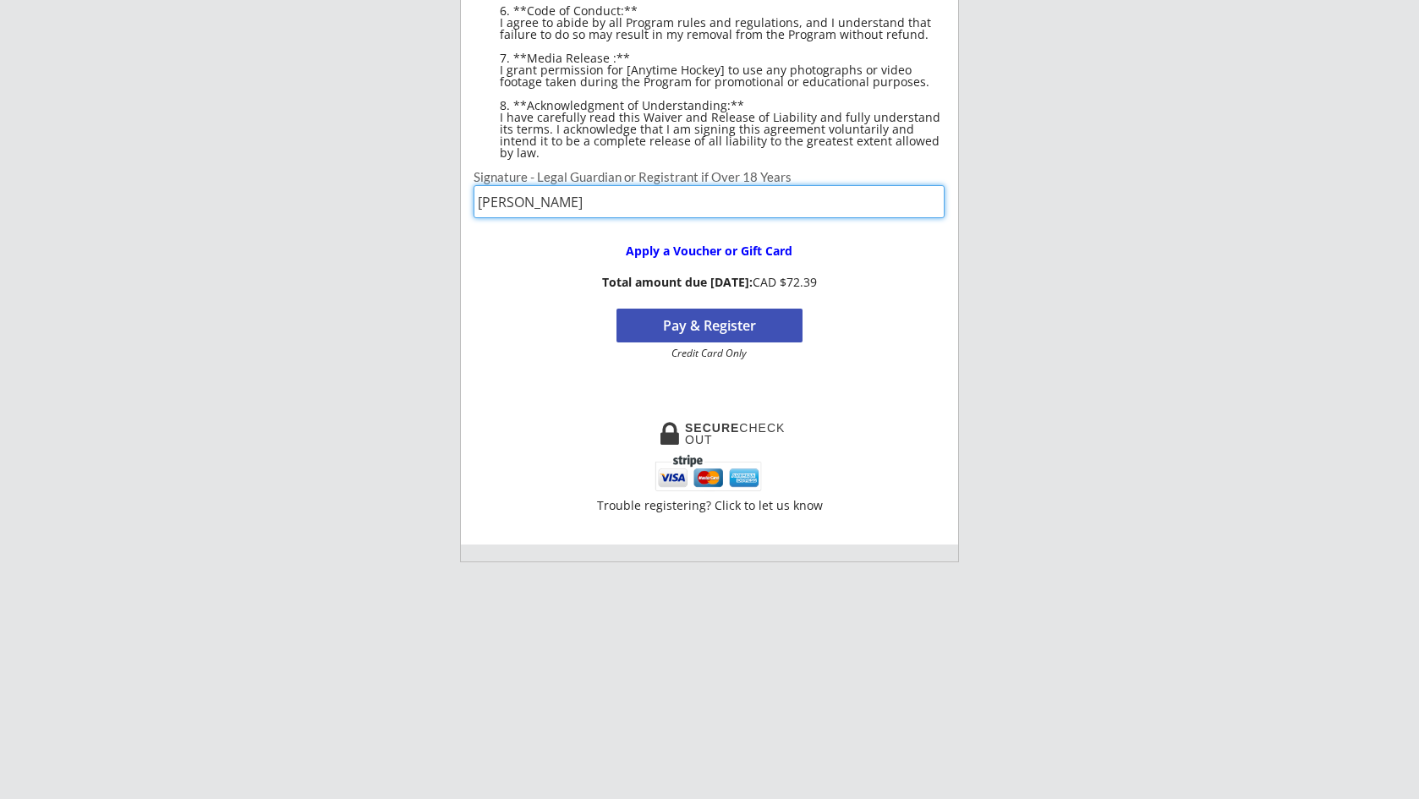
type input "[PERSON_NAME]"
click at [722, 317] on button "Pay & Register" at bounding box center [710, 326] width 186 height 34
